Goal: Find specific page/section: Find specific page/section

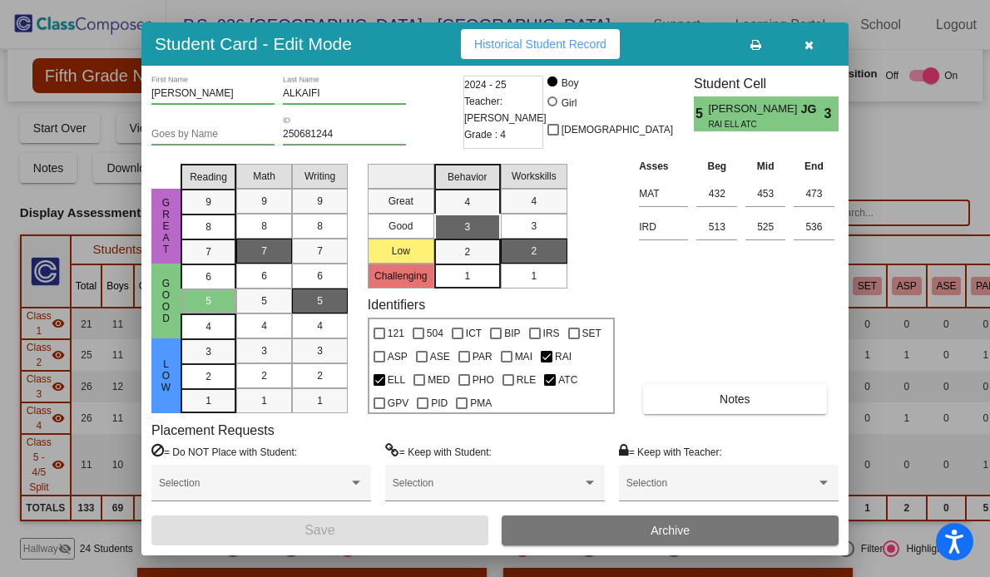
scroll to position [525, 0]
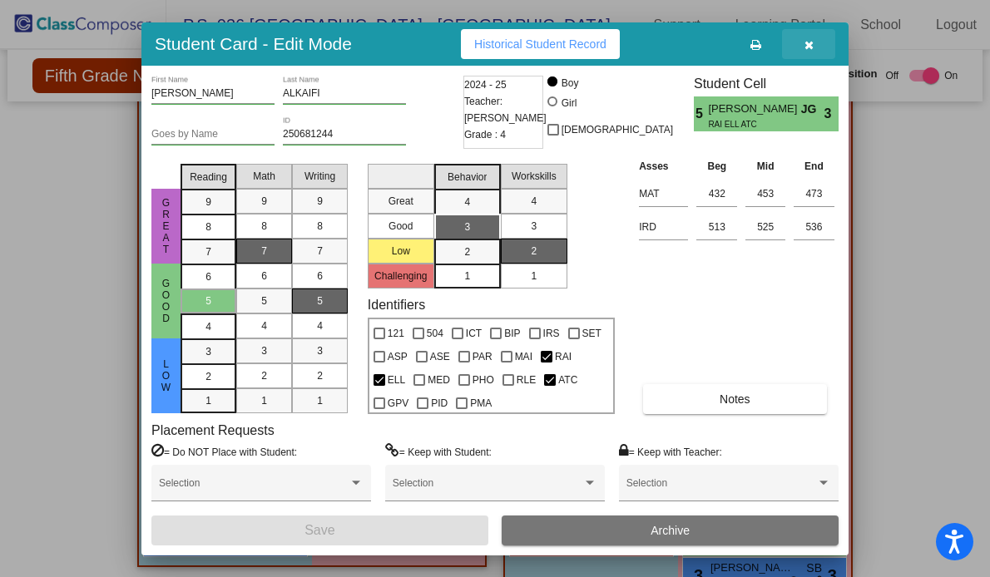
click at [811, 45] on icon "button" at bounding box center [809, 45] width 9 height 12
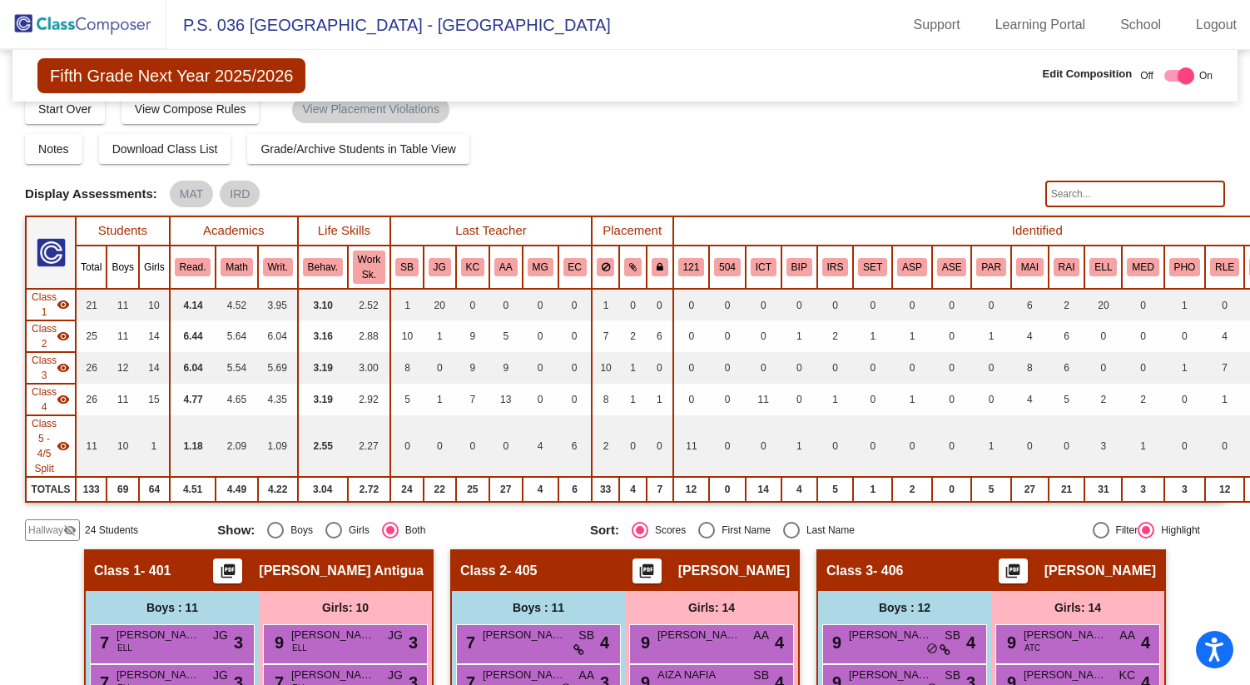
scroll to position [0, 0]
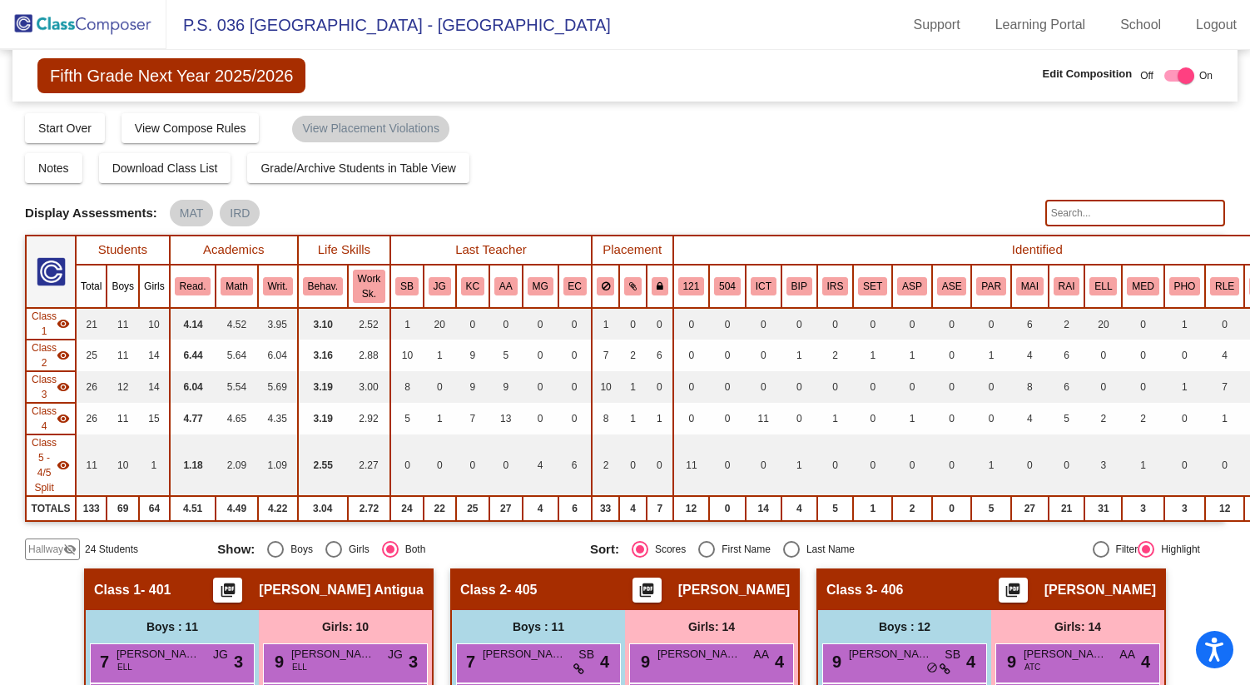
click at [107, 27] on img at bounding box center [83, 24] width 166 height 49
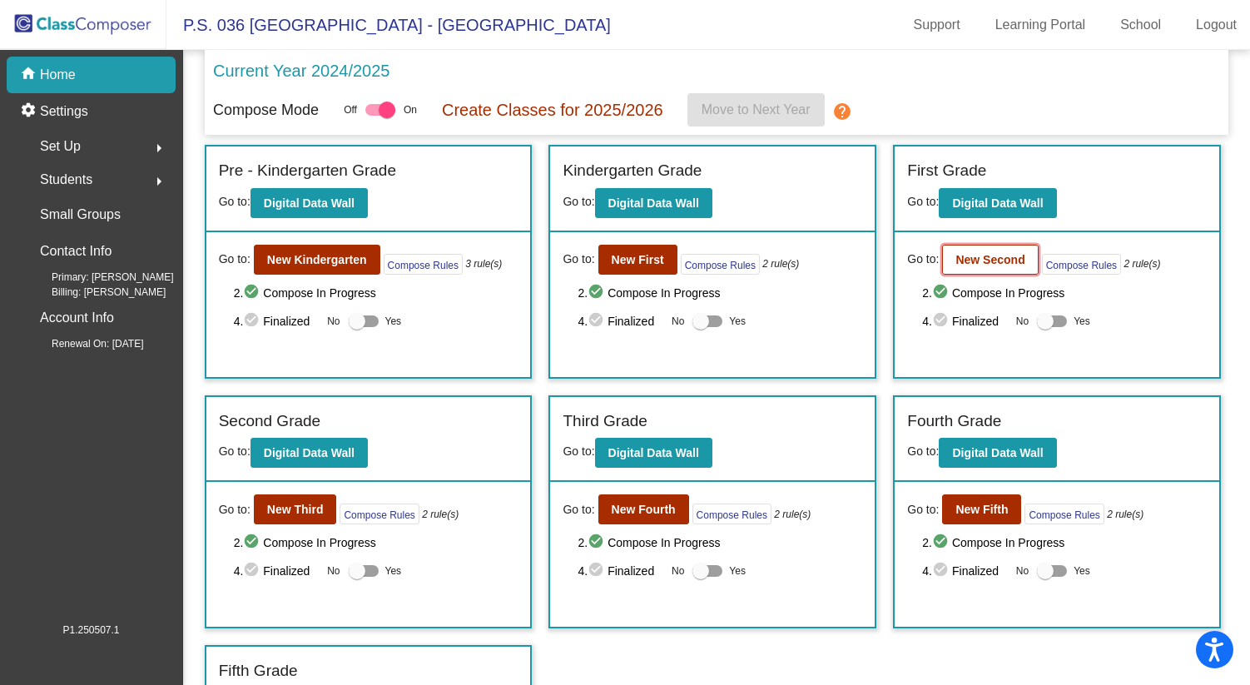
click at [989, 262] on b "New Second" at bounding box center [989, 259] width 69 height 13
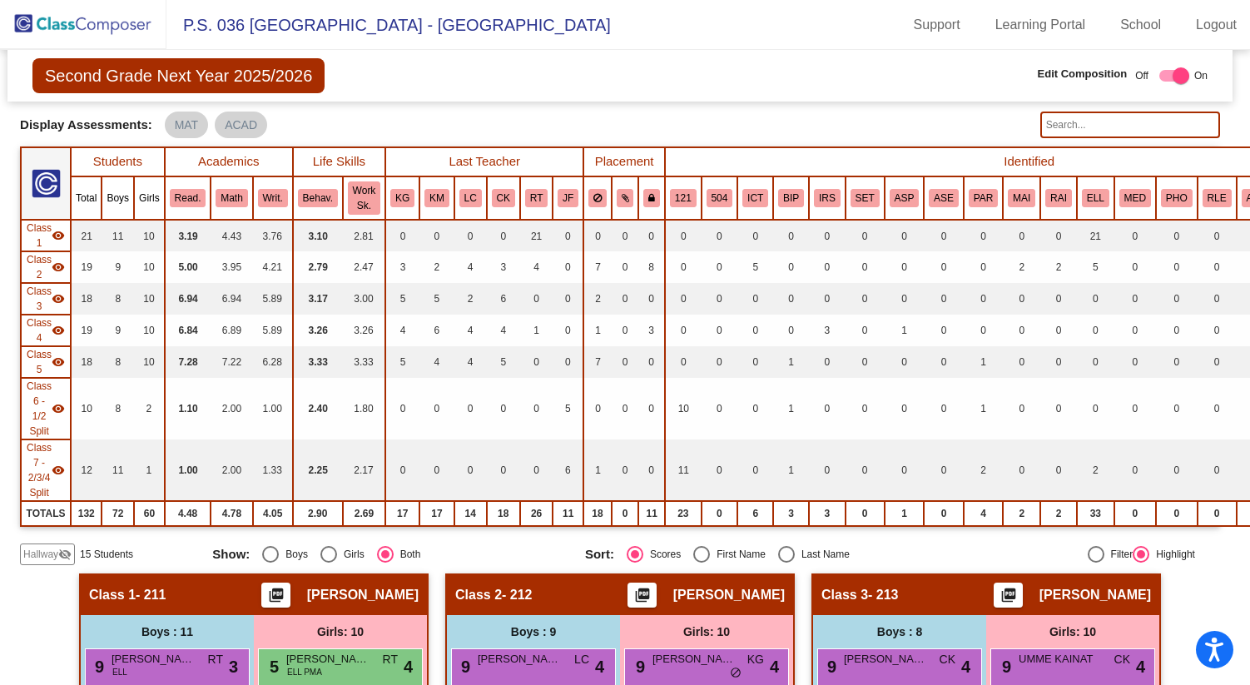
scroll to position [65, 5]
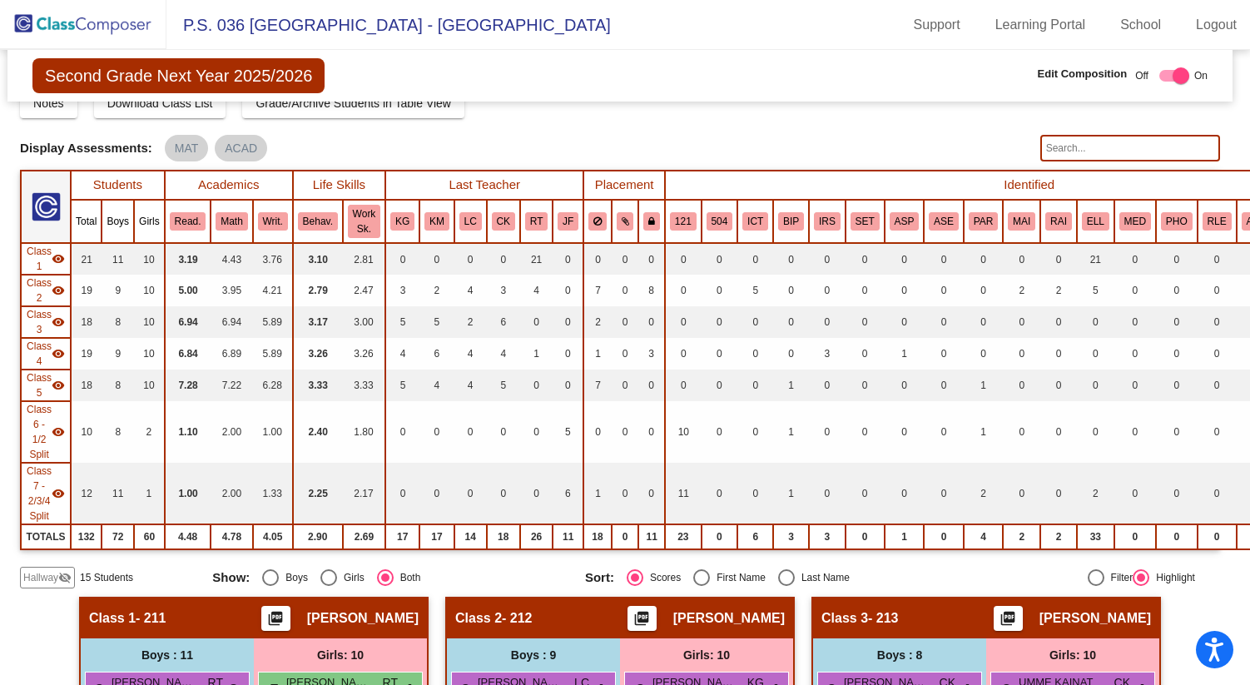
click at [113, 30] on img at bounding box center [83, 24] width 166 height 49
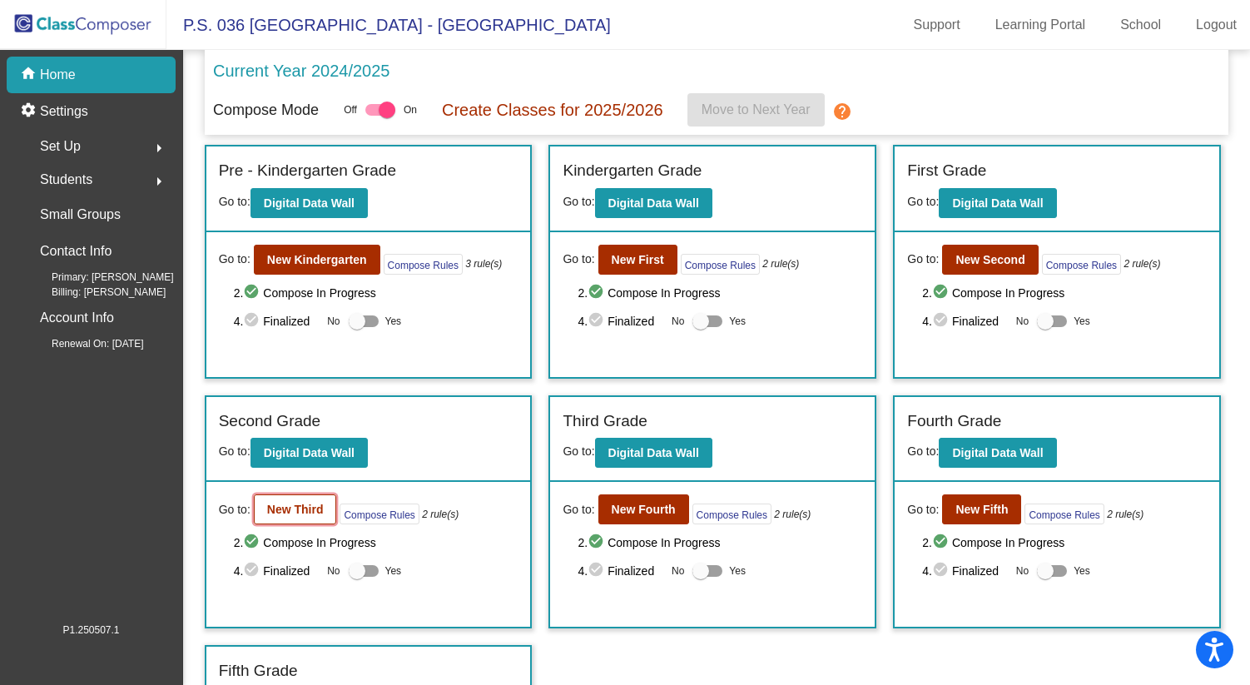
click at [290, 508] on b "New Third" at bounding box center [295, 509] width 57 height 13
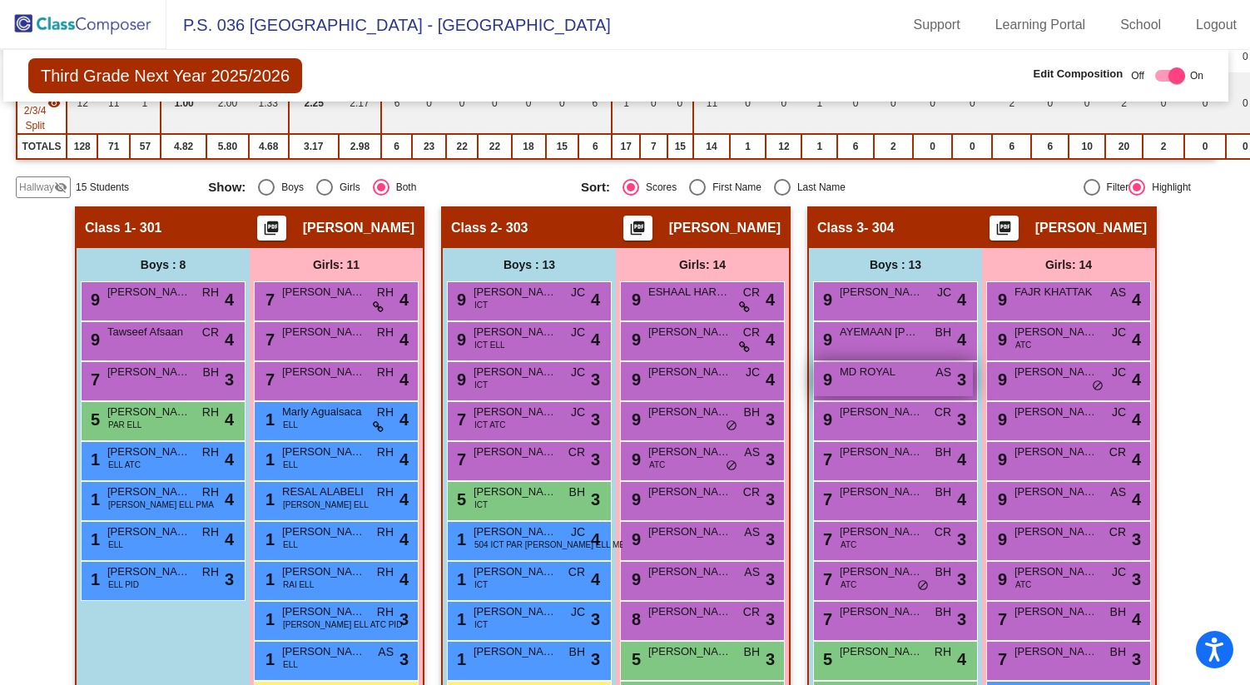
scroll to position [363, 9]
